Goal: Task Accomplishment & Management: Use online tool/utility

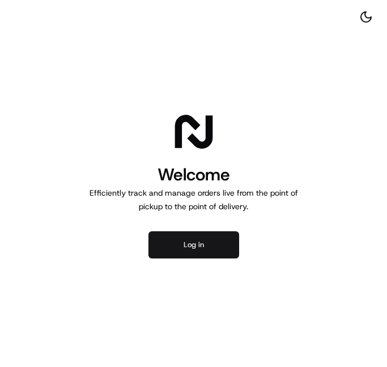
click at [205, 233] on button "Log in" at bounding box center [193, 244] width 91 height 27
